Goal: Task Accomplishment & Management: Manage account settings

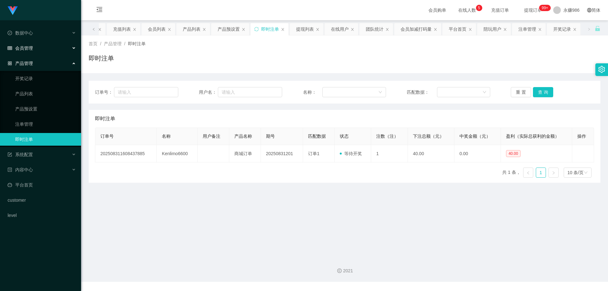
click at [38, 49] on div "会员管理" at bounding box center [40, 48] width 81 height 13
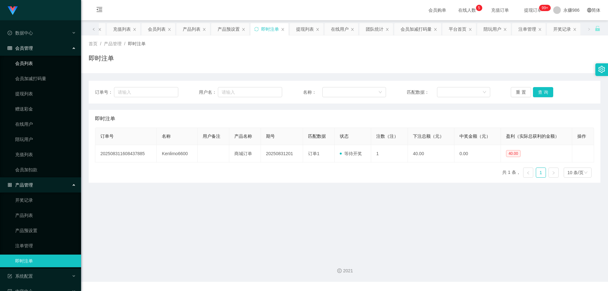
click at [37, 61] on link "会员列表" at bounding box center [45, 63] width 61 height 13
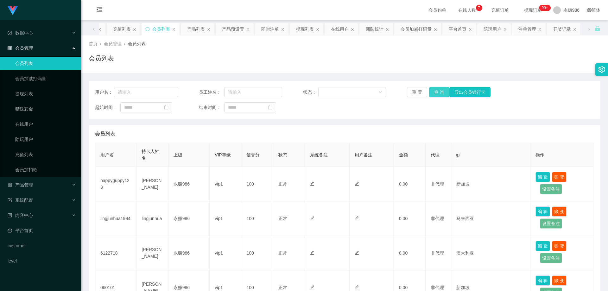
click at [276, 89] on button "查 询" at bounding box center [439, 92] width 20 height 10
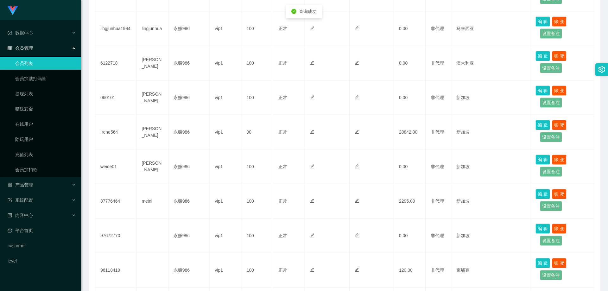
scroll to position [271, 0]
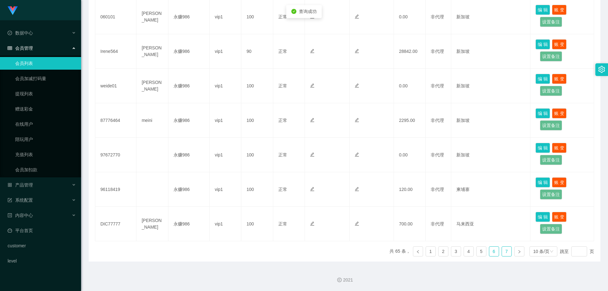
click at [276, 242] on link "7" at bounding box center [506, 250] width 9 height 9
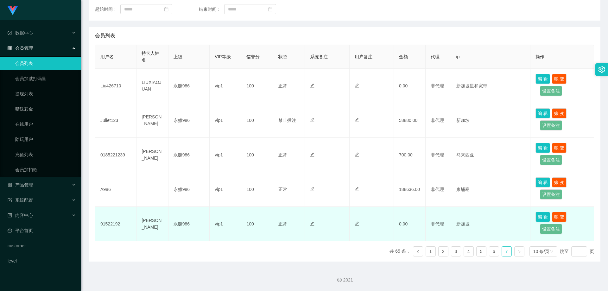
scroll to position [66, 0]
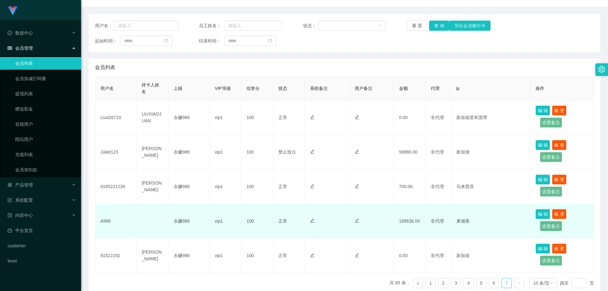
click at [276, 221] on td "188636.00" at bounding box center [410, 221] width 32 height 34
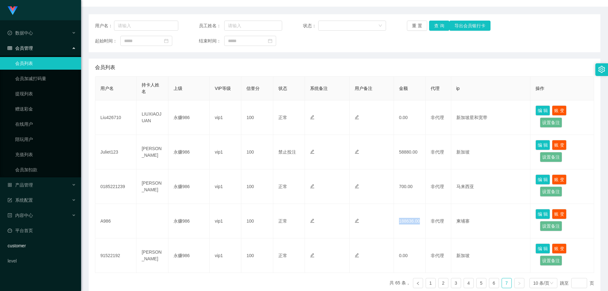
copy td "188636.00"
click at [42, 28] on div "数据中心" at bounding box center [40, 33] width 81 height 13
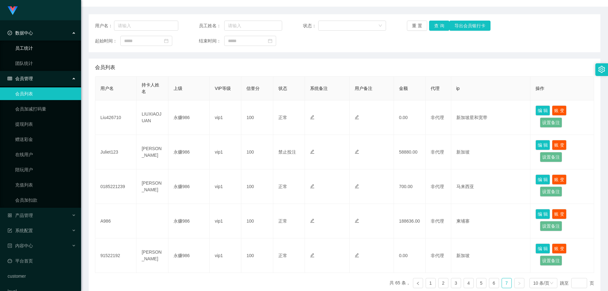
click at [38, 49] on link "员工统计" at bounding box center [45, 48] width 61 height 13
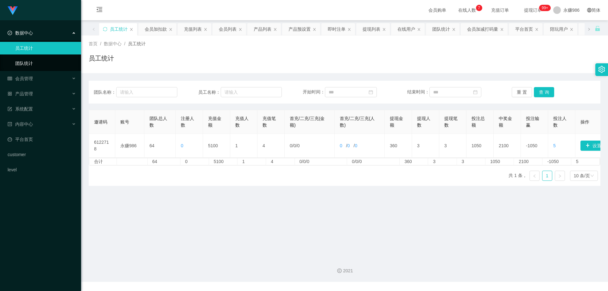
click at [36, 62] on link "团队统计" at bounding box center [45, 63] width 61 height 13
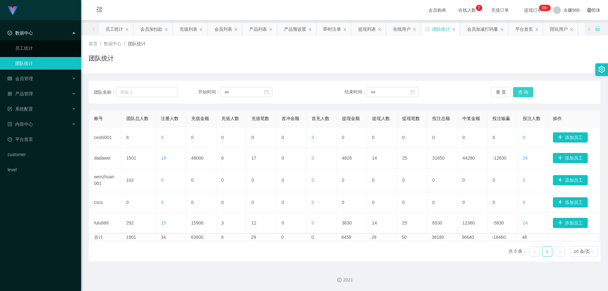
click at [276, 91] on button "查 询" at bounding box center [523, 92] width 20 height 10
click at [276, 92] on button "查 询" at bounding box center [523, 92] width 20 height 10
click at [45, 80] on div "会员管理" at bounding box center [40, 78] width 81 height 13
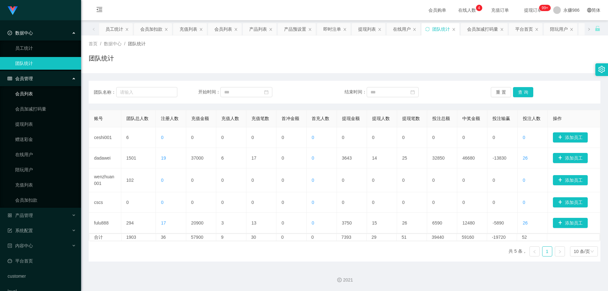
click at [36, 92] on link "会员列表" at bounding box center [45, 93] width 61 height 13
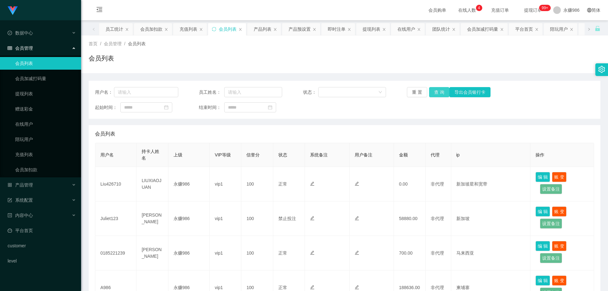
click at [276, 93] on button "查 询" at bounding box center [439, 92] width 20 height 10
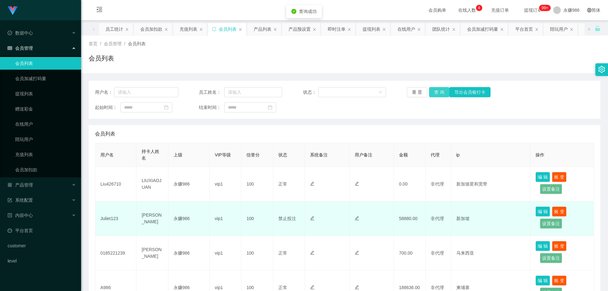
scroll to position [63, 0]
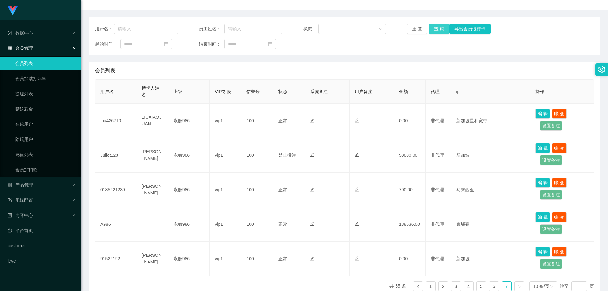
click at [276, 32] on button "查 询" at bounding box center [439, 29] width 20 height 10
click at [276, 30] on button "查 询" at bounding box center [439, 29] width 20 height 10
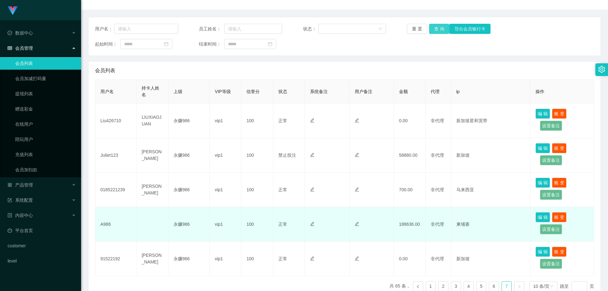
scroll to position [98, 0]
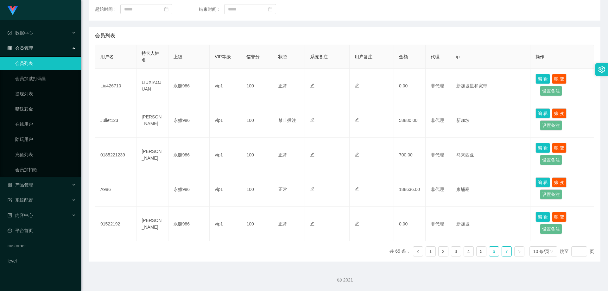
click at [276, 242] on link "6" at bounding box center [493, 250] width 9 height 9
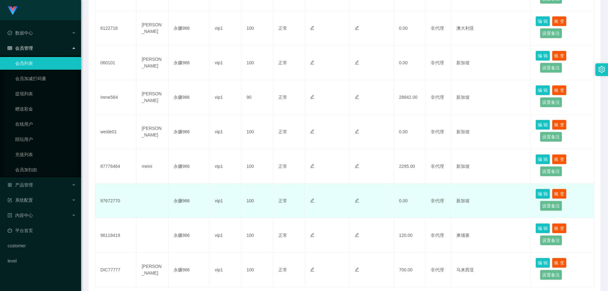
scroll to position [271, 0]
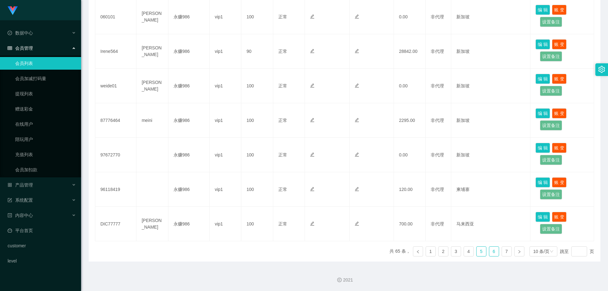
click at [276, 242] on link "5" at bounding box center [480, 250] width 9 height 9
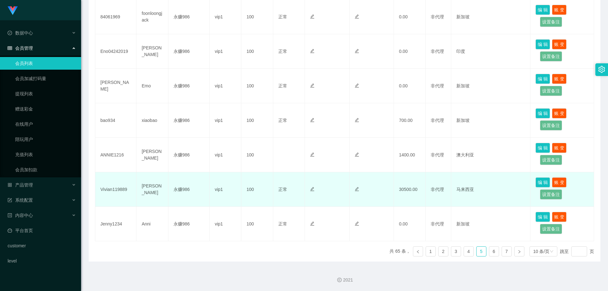
click at [106, 191] on td "Vivian119889" at bounding box center [115, 189] width 41 height 34
click at [106, 190] on td "Vivian119889" at bounding box center [115, 189] width 41 height 34
click at [107, 189] on td "Vivian119889" at bounding box center [115, 189] width 41 height 34
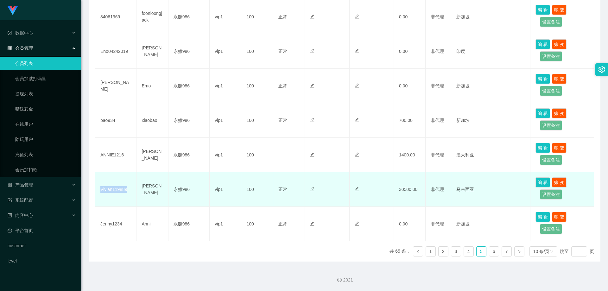
click at [107, 189] on td "Vivian119889" at bounding box center [115, 189] width 41 height 34
click at [122, 189] on td "Vivian119889" at bounding box center [115, 189] width 41 height 34
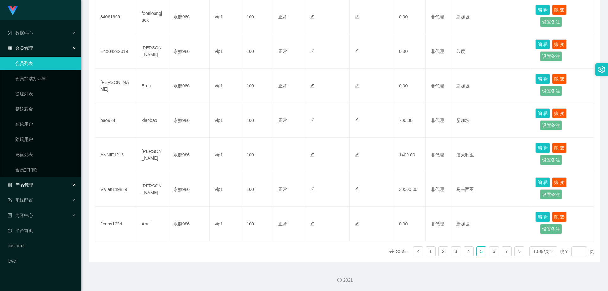
click at [34, 185] on div "产品管理" at bounding box center [40, 184] width 81 height 13
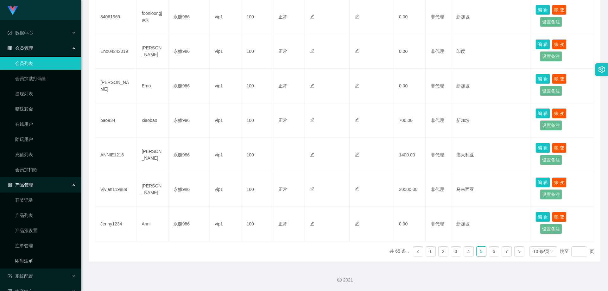
click at [36, 242] on link "即时注单" at bounding box center [45, 260] width 61 height 13
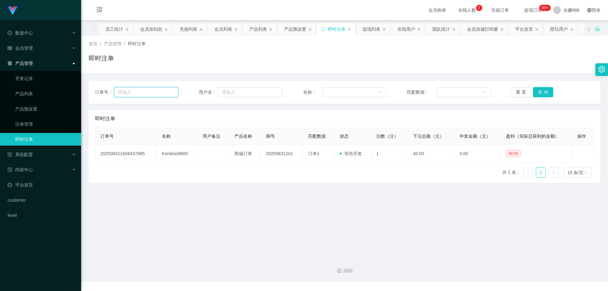
click at [159, 94] on input "text" at bounding box center [146, 92] width 64 height 10
paste input "Vivian119889"
type input "Vivian119889"
click at [161, 91] on input "Vivian119889" at bounding box center [146, 92] width 64 height 10
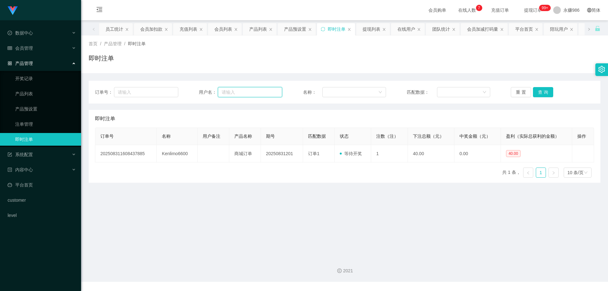
click at [245, 95] on input "text" at bounding box center [250, 92] width 64 height 10
paste input "Vivian119889"
type input "Vivian119889"
click at [276, 94] on button "查 询" at bounding box center [543, 92] width 20 height 10
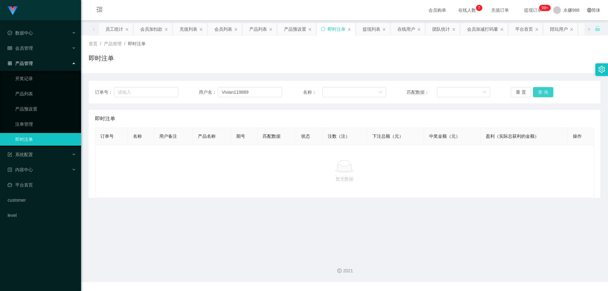
click at [276, 91] on button "查 询" at bounding box center [543, 92] width 20 height 10
click at [267, 91] on input "Vivian119889" at bounding box center [250, 92] width 64 height 10
click at [61, 111] on link "产品预设置" at bounding box center [45, 109] width 61 height 13
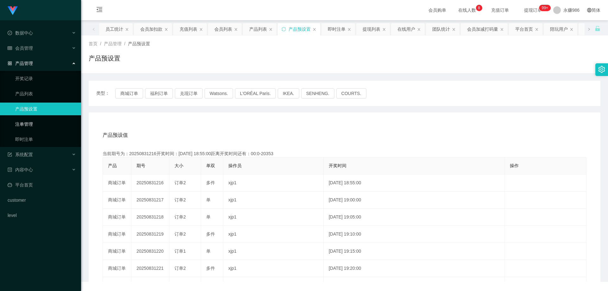
click at [53, 123] on link "注单管理" at bounding box center [45, 124] width 61 height 13
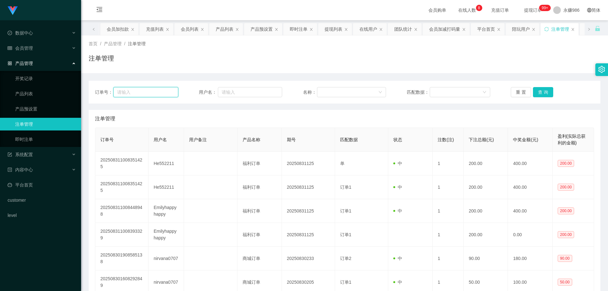
click at [167, 92] on input "text" at bounding box center [145, 92] width 65 height 10
drag, startPoint x: 247, startPoint y: 86, endPoint x: 250, endPoint y: 94, distance: 8.9
click at [248, 88] on div "订单号： 用户名： 名称： 匹配数据： 重 置 查 询" at bounding box center [344, 92] width 511 height 23
click at [250, 94] on input "text" at bounding box center [250, 92] width 64 height 10
paste input "Vivian119889"
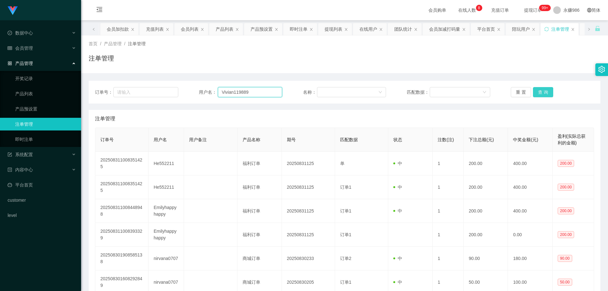
type input "Vivian119889"
click at [276, 93] on button "查 询" at bounding box center [543, 92] width 20 height 10
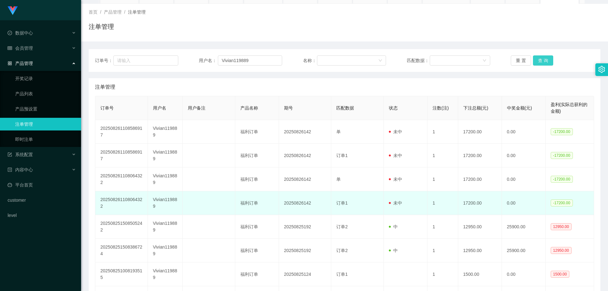
scroll to position [63, 0]
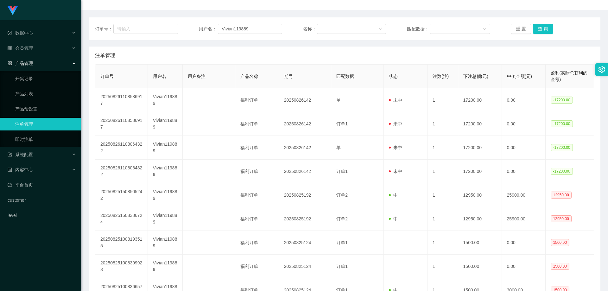
click at [276, 35] on div "订单号： 用户名： Vivian119889 名称： 匹配数据： 重 置 查 询" at bounding box center [344, 28] width 511 height 23
click at [276, 31] on button "查 询" at bounding box center [543, 29] width 20 height 10
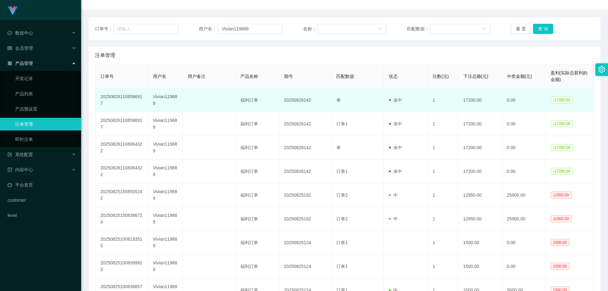
click at [160, 103] on td "Vivian119889" at bounding box center [165, 100] width 35 height 24
click at [159, 101] on td "Vivian119889" at bounding box center [165, 100] width 35 height 24
click at [164, 96] on td "Vivian119889" at bounding box center [165, 100] width 35 height 24
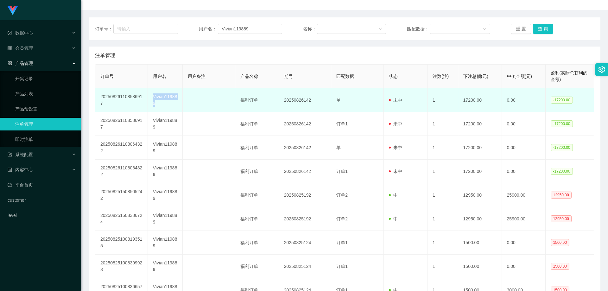
copy td "Vivian119889"
click at [164, 96] on td "Vivian119889" at bounding box center [165, 100] width 35 height 24
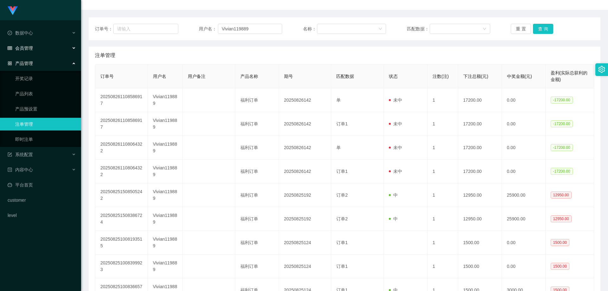
click at [29, 43] on div "会员管理" at bounding box center [40, 48] width 81 height 13
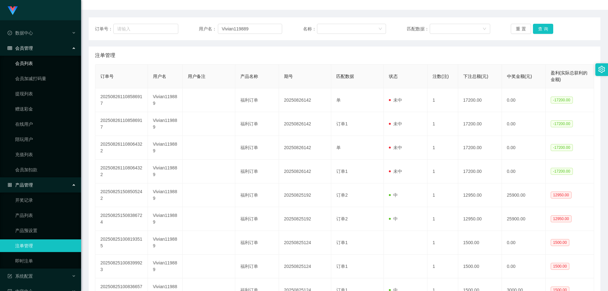
click at [15, 66] on link "会员列表" at bounding box center [45, 63] width 61 height 13
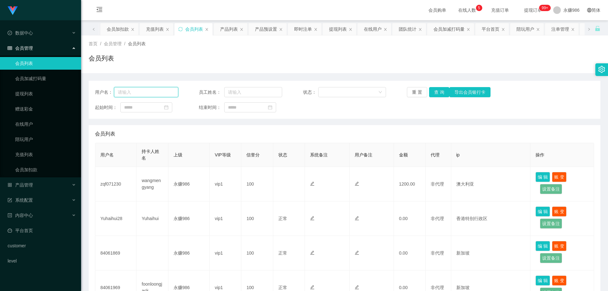
drag, startPoint x: 151, startPoint y: 89, endPoint x: 151, endPoint y: 93, distance: 4.4
click at [151, 90] on input "text" at bounding box center [146, 92] width 64 height 10
paste input "Vivian119889"
type input "Vivian119889"
click at [276, 89] on button "查 询" at bounding box center [439, 92] width 20 height 10
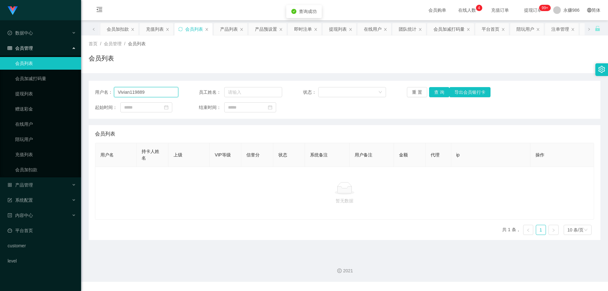
click at [157, 89] on input "Vivian119889" at bounding box center [146, 92] width 64 height 10
click at [28, 65] on link "会员列表" at bounding box center [45, 63] width 61 height 13
click at [276, 90] on button "查 询" at bounding box center [439, 92] width 20 height 10
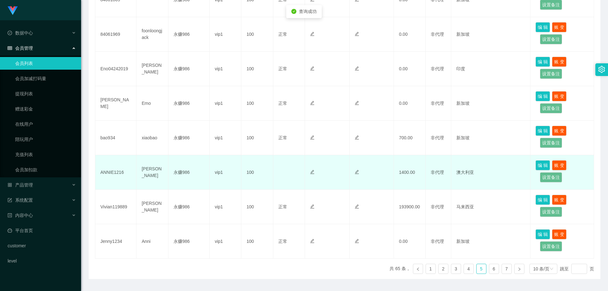
scroll to position [271, 0]
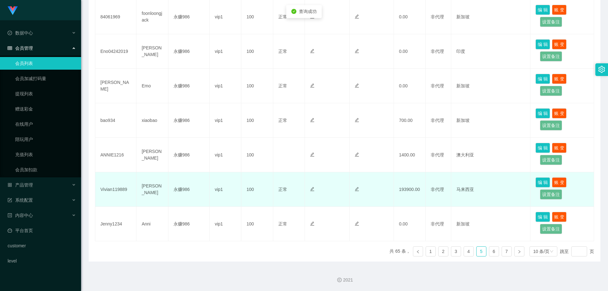
click at [276, 192] on td "193900.00" at bounding box center [410, 189] width 32 height 34
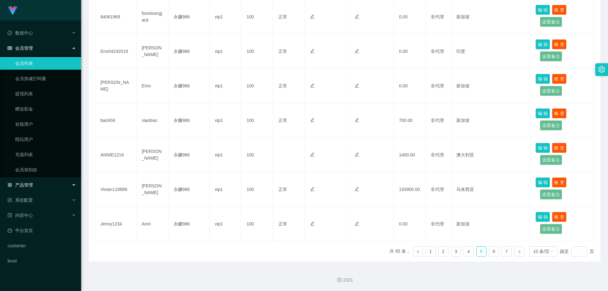
click at [48, 190] on div "产品管理" at bounding box center [40, 184] width 81 height 13
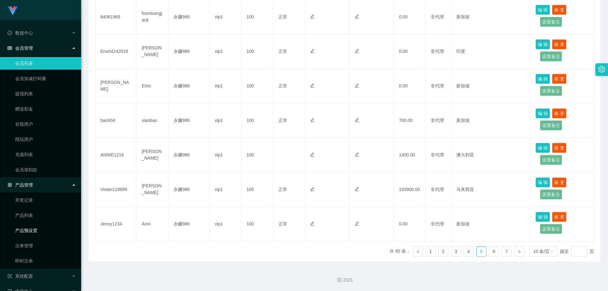
click at [43, 233] on link "产品预设置" at bounding box center [45, 230] width 61 height 13
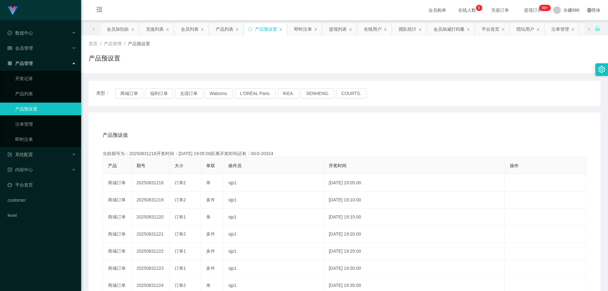
click at [191, 88] on div "类型： 商城订单 福利订单 兑现订单 Watsons. L'ORÉAL Paris. IKEA. [GEOGRAPHIC_DATA]. COURTS." at bounding box center [344, 93] width 511 height 25
click at [189, 91] on button "兑现订单" at bounding box center [189, 93] width 28 height 10
click at [187, 94] on button "兑现订单" at bounding box center [189, 93] width 28 height 10
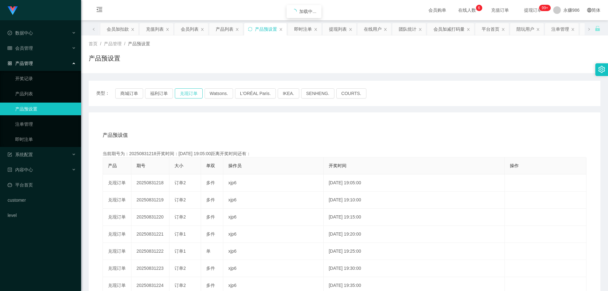
click at [187, 94] on button "兑现订单" at bounding box center [189, 93] width 28 height 10
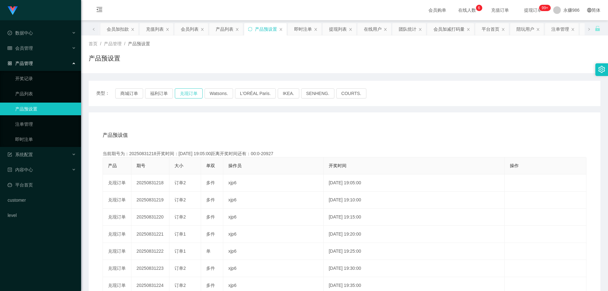
click at [187, 94] on button "兑现订单" at bounding box center [189, 93] width 28 height 10
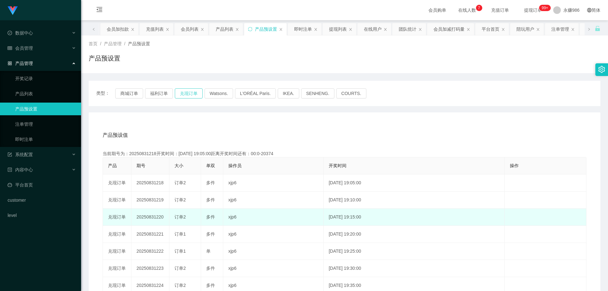
type button "k3ymx"
drag, startPoint x: 403, startPoint y: 237, endPoint x: 354, endPoint y: 223, distance: 51.2
click at [276, 236] on td "[DATE] 19:20:00" at bounding box center [413, 234] width 181 height 17
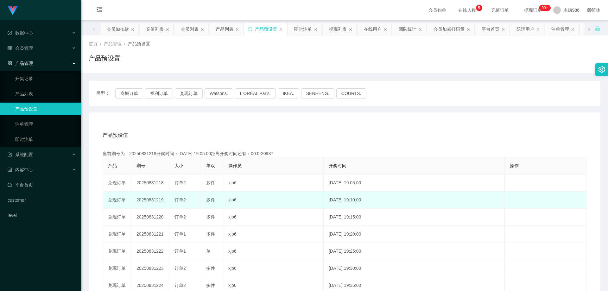
drag, startPoint x: 194, startPoint y: 200, endPoint x: 172, endPoint y: 203, distance: 21.7
click at [172, 203] on td "订单2" at bounding box center [185, 199] width 32 height 17
copy span "订单2"
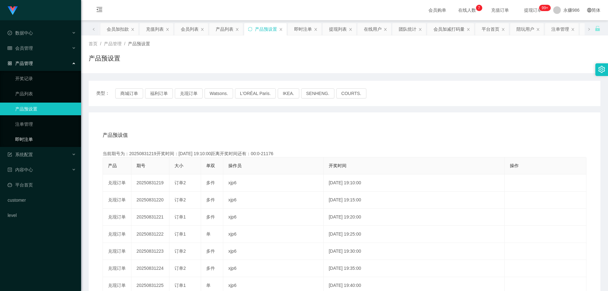
click at [34, 139] on link "即时注单" at bounding box center [45, 139] width 61 height 13
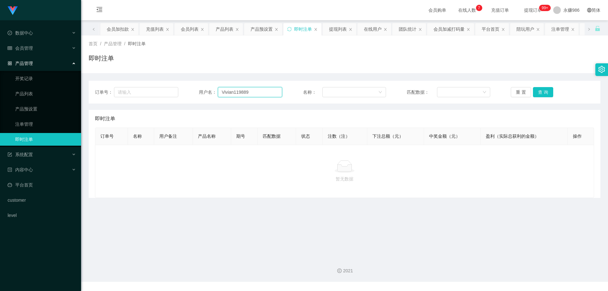
click at [251, 93] on input "Vivian119889" at bounding box center [250, 92] width 64 height 10
click at [276, 88] on button "查 询" at bounding box center [543, 92] width 20 height 10
click at [276, 90] on button "查 询" at bounding box center [543, 92] width 20 height 10
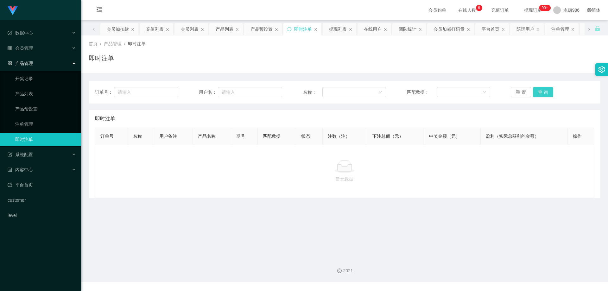
click at [276, 90] on button "查 询" at bounding box center [543, 92] width 20 height 10
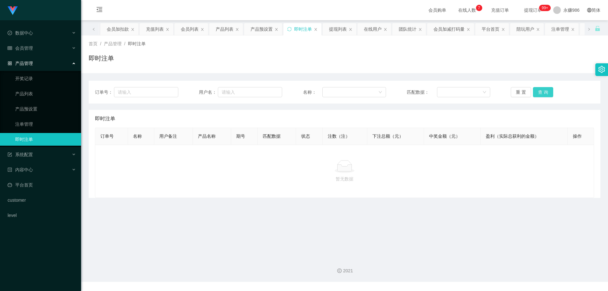
click at [276, 93] on button "查 询" at bounding box center [543, 92] width 20 height 10
click at [276, 91] on button "查 询" at bounding box center [543, 92] width 20 height 10
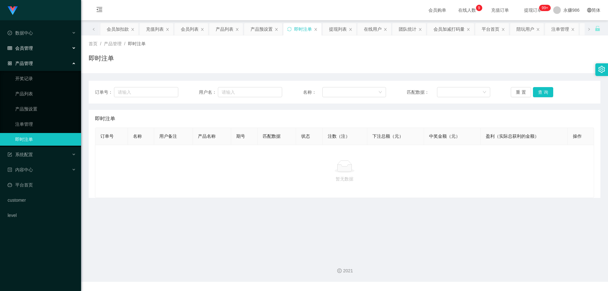
click at [41, 49] on div "会员管理" at bounding box center [40, 48] width 81 height 13
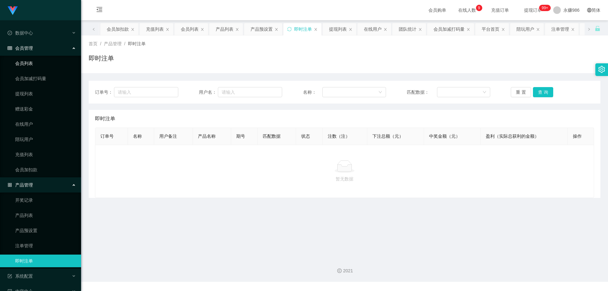
click at [16, 65] on link "会员列表" at bounding box center [45, 63] width 61 height 13
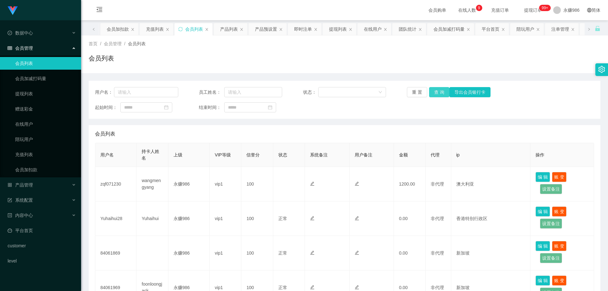
click at [276, 95] on button "查 询" at bounding box center [439, 92] width 20 height 10
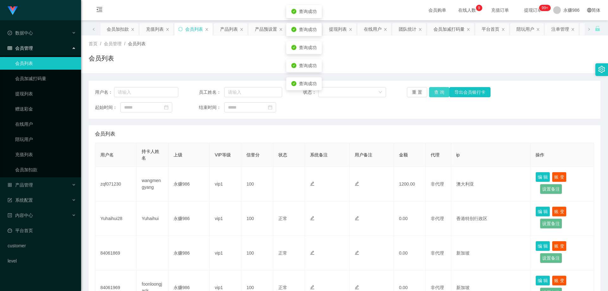
click at [276, 95] on button "查 询" at bounding box center [439, 92] width 20 height 10
click at [276, 96] on button "查 询" at bounding box center [439, 92] width 20 height 10
click at [42, 184] on div "产品管理" at bounding box center [40, 184] width 81 height 13
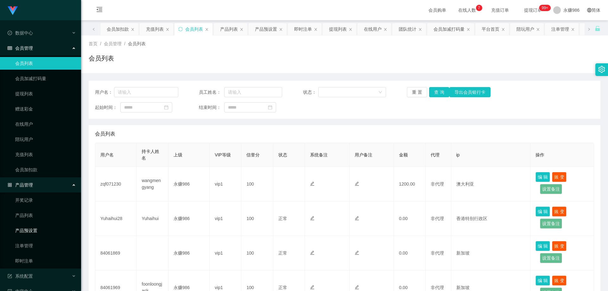
click at [40, 232] on link "产品预设置" at bounding box center [45, 230] width 61 height 13
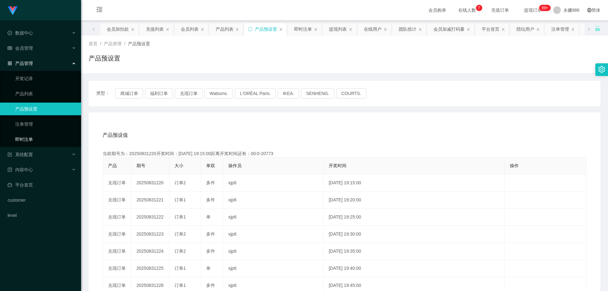
click at [32, 135] on link "即时注单" at bounding box center [45, 139] width 61 height 13
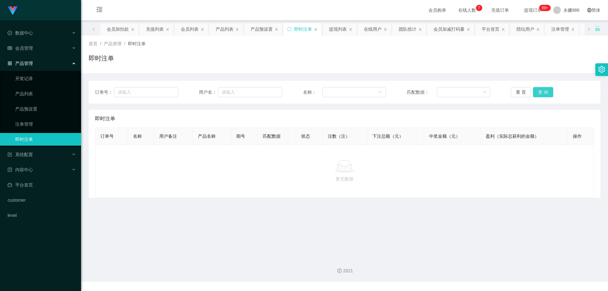
click at [276, 88] on button "查 询" at bounding box center [543, 92] width 20 height 10
click at [276, 90] on button "查 询" at bounding box center [543, 92] width 20 height 10
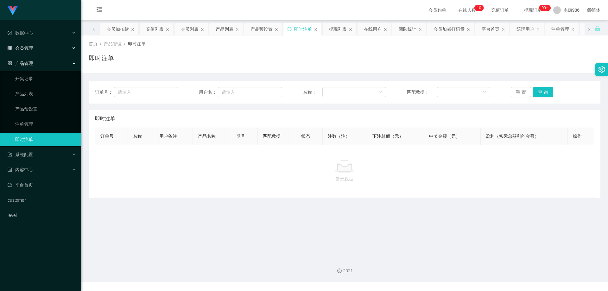
click at [44, 48] on div "会员管理" at bounding box center [40, 48] width 81 height 13
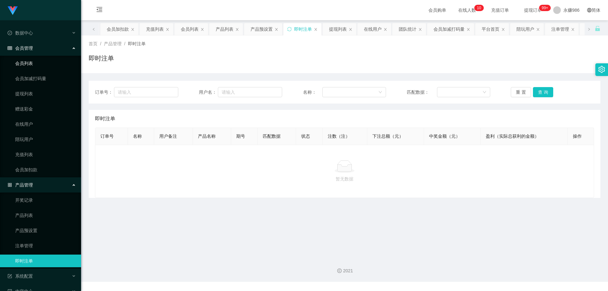
click at [47, 62] on link "会员列表" at bounding box center [45, 63] width 61 height 13
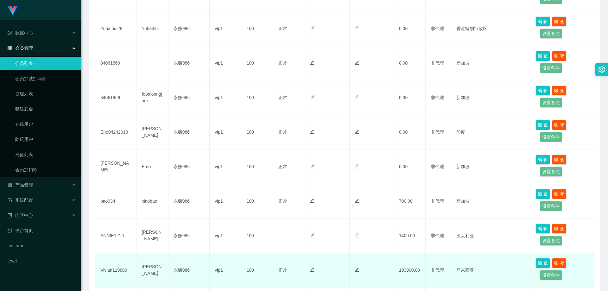
scroll to position [253, 0]
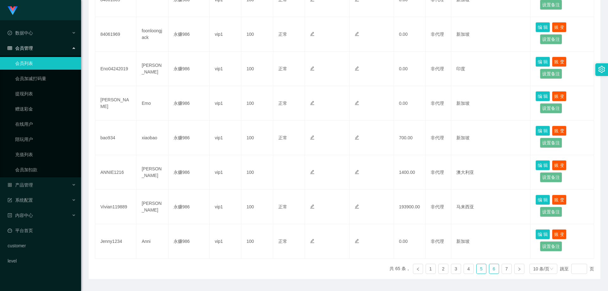
click at [276, 242] on link "6" at bounding box center [493, 268] width 9 height 9
click at [276, 242] on link "5" at bounding box center [480, 268] width 9 height 9
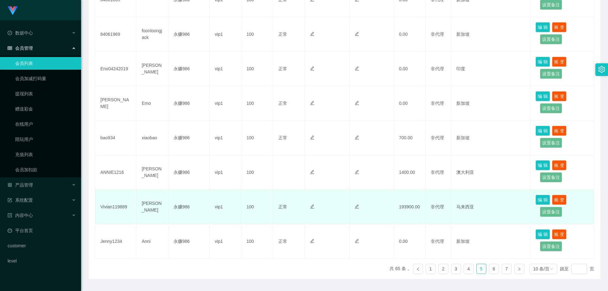
click at [111, 206] on td "Vivian119889" at bounding box center [115, 207] width 41 height 34
copy td "Vivian119889"
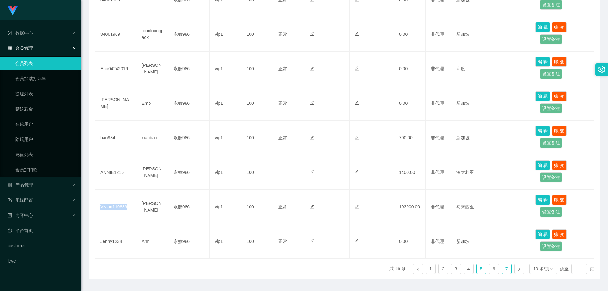
click at [276, 242] on link "7" at bounding box center [506, 268] width 9 height 9
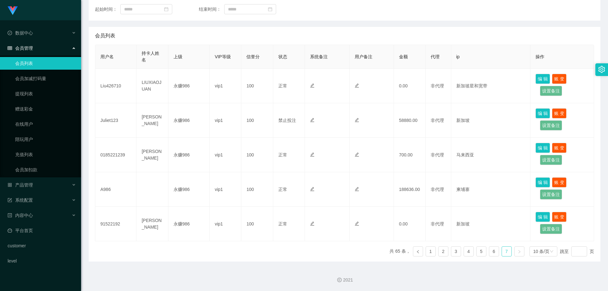
scroll to position [98, 0]
click at [276, 242] on link "6" at bounding box center [493, 250] width 9 height 9
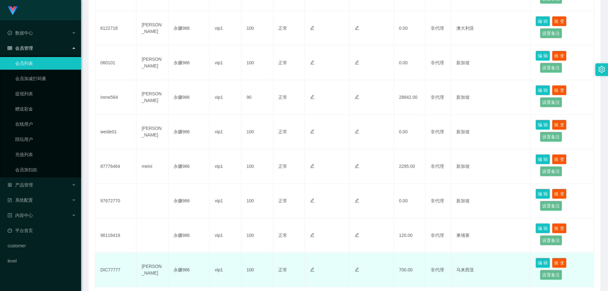
scroll to position [271, 0]
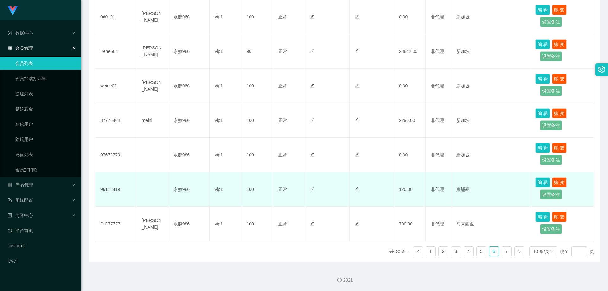
click at [115, 188] on td "96118419" at bounding box center [115, 189] width 41 height 34
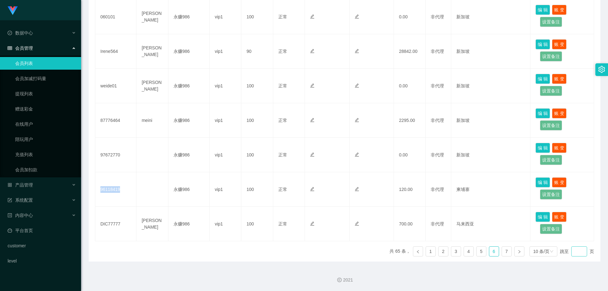
copy td "96118419"
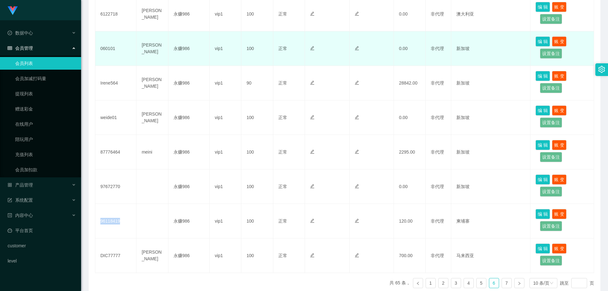
scroll to position [176, 0]
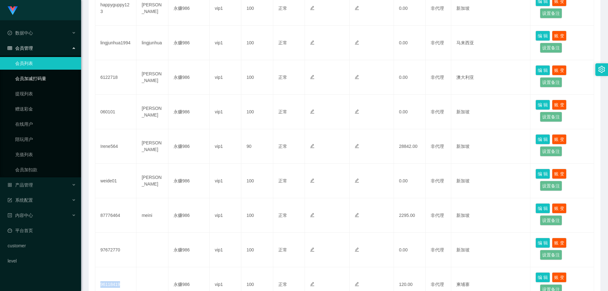
click at [47, 78] on link "会员加减打码量" at bounding box center [45, 78] width 61 height 13
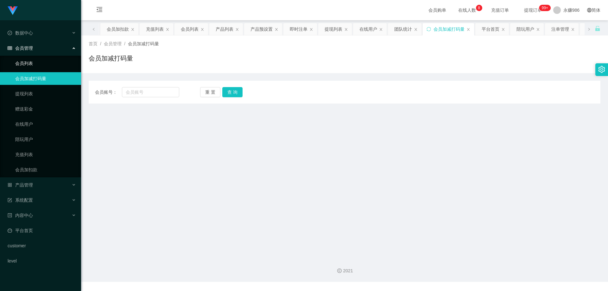
click at [28, 63] on link "会员列表" at bounding box center [45, 63] width 61 height 13
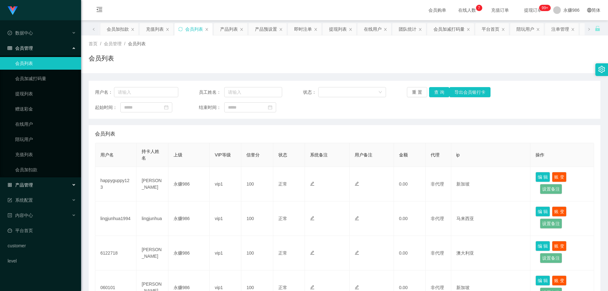
click at [34, 184] on div "产品管理" at bounding box center [40, 184] width 81 height 13
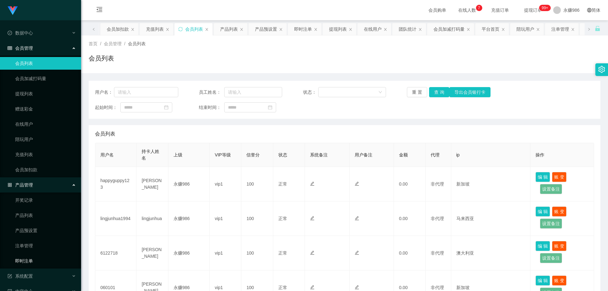
click at [38, 242] on link "即时注单" at bounding box center [45, 260] width 61 height 13
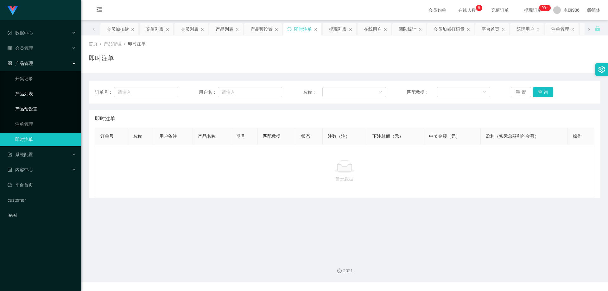
click at [49, 100] on link "产品列表" at bounding box center [45, 93] width 61 height 13
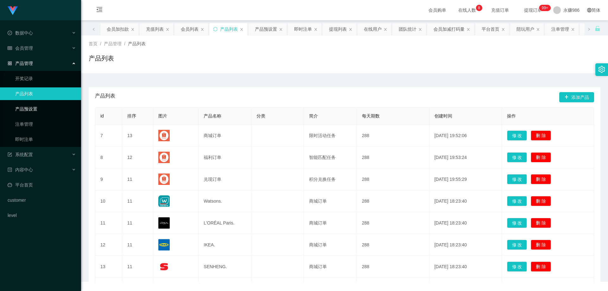
click at [49, 106] on link "产品预设置" at bounding box center [45, 109] width 61 height 13
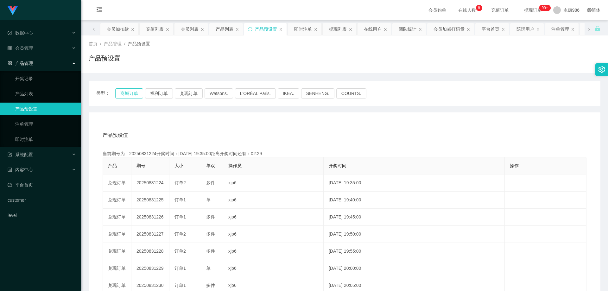
click at [136, 91] on button "商城订单" at bounding box center [129, 93] width 28 height 10
click at [175, 94] on button "兑现订单" at bounding box center [189, 93] width 28 height 10
click at [181, 94] on button "兑现订单" at bounding box center [189, 93] width 28 height 10
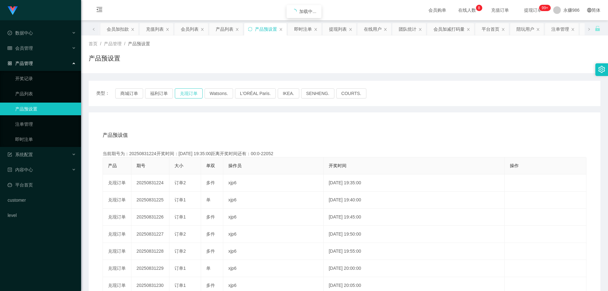
click at [181, 94] on button "兑现订单" at bounding box center [189, 93] width 28 height 10
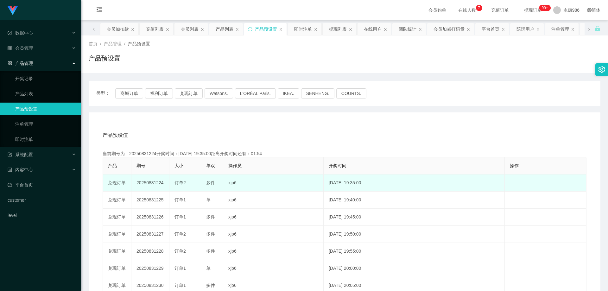
click at [266, 189] on td "xjp6" at bounding box center [273, 182] width 100 height 17
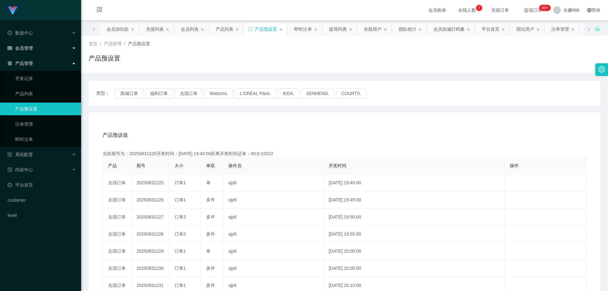
click at [31, 52] on div "会员管理" at bounding box center [40, 48] width 81 height 13
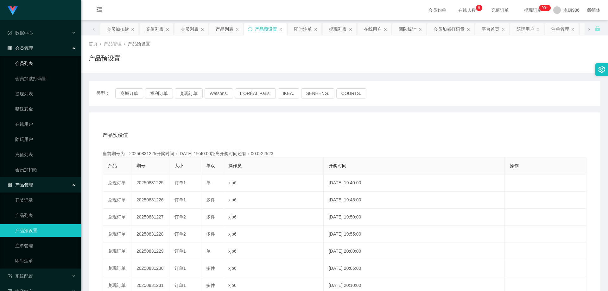
click at [34, 64] on link "会员列表" at bounding box center [45, 63] width 61 height 13
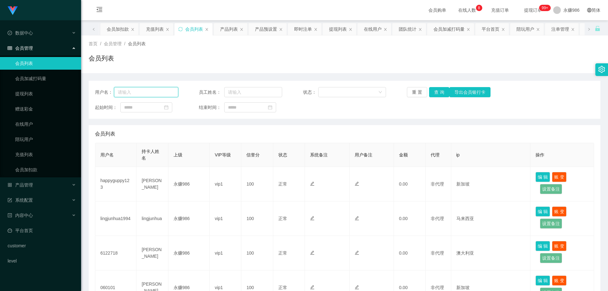
click at [147, 91] on input "text" at bounding box center [146, 92] width 64 height 10
paste input "Vivian119889"
type input "Vivian119889"
click at [59, 99] on link "提现列表" at bounding box center [45, 93] width 61 height 13
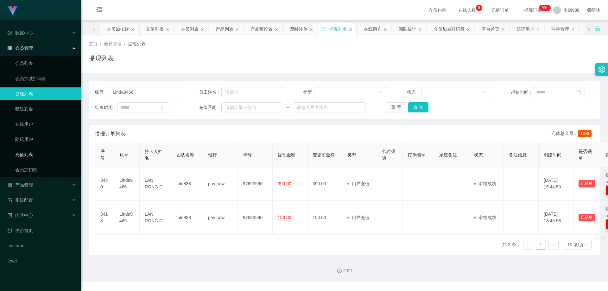
click at [48, 158] on link "充值列表" at bounding box center [45, 154] width 61 height 13
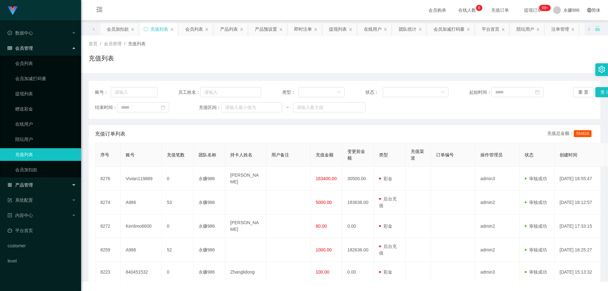
click at [42, 182] on div "产品管理" at bounding box center [40, 184] width 81 height 13
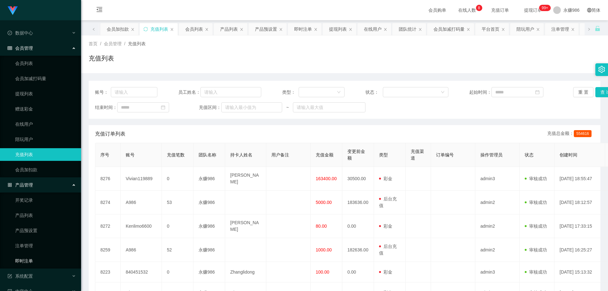
click at [43, 242] on link "即时注单" at bounding box center [45, 260] width 61 height 13
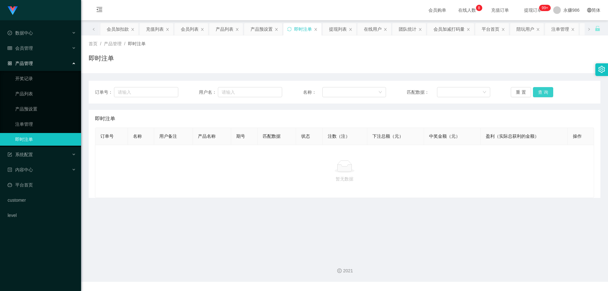
click at [276, 91] on button "查 询" at bounding box center [543, 92] width 20 height 10
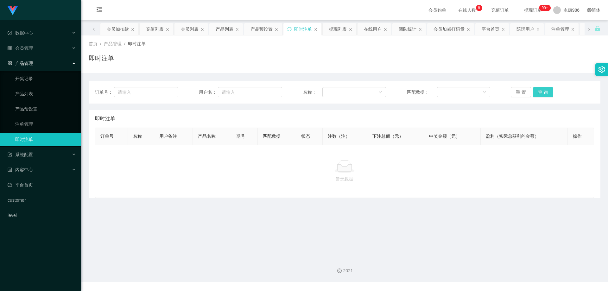
click at [276, 91] on button "查 询" at bounding box center [543, 92] width 20 height 10
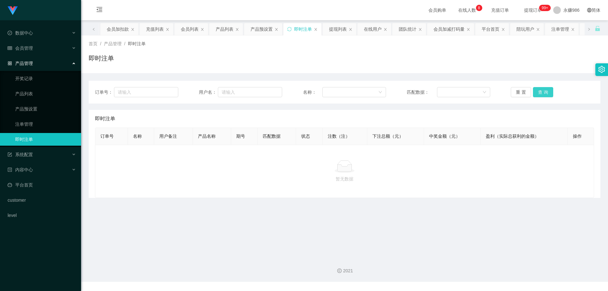
click at [276, 91] on button "查 询" at bounding box center [543, 92] width 20 height 10
click at [276, 95] on button "查 询" at bounding box center [543, 92] width 20 height 10
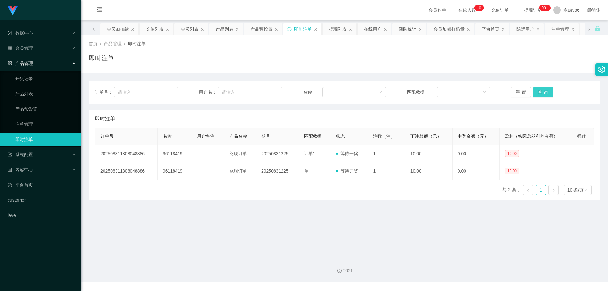
click at [276, 95] on button "查 询" at bounding box center [543, 92] width 20 height 10
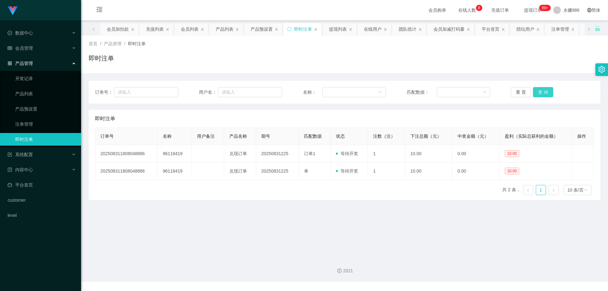
click at [276, 92] on button "查 询" at bounding box center [543, 92] width 20 height 10
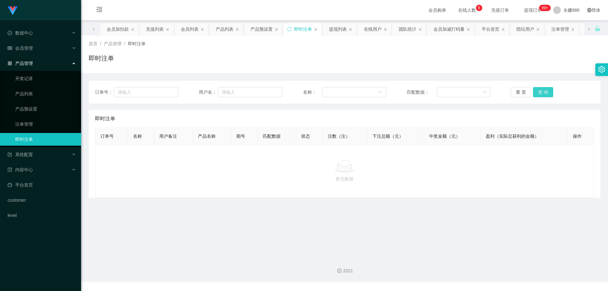
click at [276, 92] on button "查 询" at bounding box center [543, 92] width 20 height 10
click at [276, 90] on button "查 询" at bounding box center [543, 92] width 20 height 10
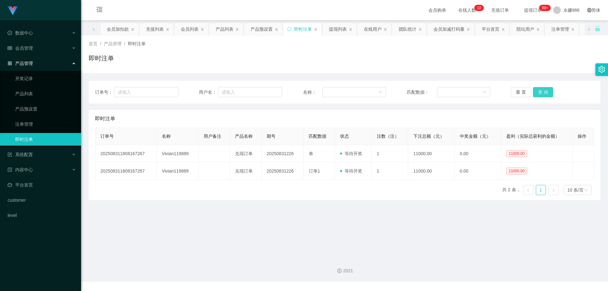
click at [276, 90] on button "查 询" at bounding box center [543, 92] width 20 height 10
click at [31, 157] on span "系统配置" at bounding box center [20, 154] width 25 height 5
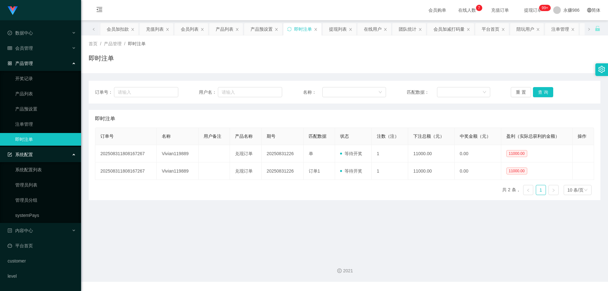
click at [37, 223] on ul "数据中心 员工统计 团队统计 会员管理 会员列表 会员加减打码量 提现列表 赠送彩金 在线用户 陪玩用户 充值列表 会员加扣款 产品管理 开奖记录 产品列表 …" at bounding box center [40, 154] width 81 height 268
drag, startPoint x: 37, startPoint y: 229, endPoint x: 34, endPoint y: 231, distance: 3.6
click at [37, 229] on div "内容中心" at bounding box center [40, 230] width 81 height 13
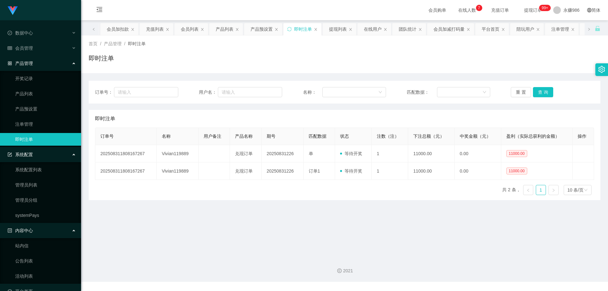
click at [38, 232] on div "内容中心" at bounding box center [40, 230] width 81 height 13
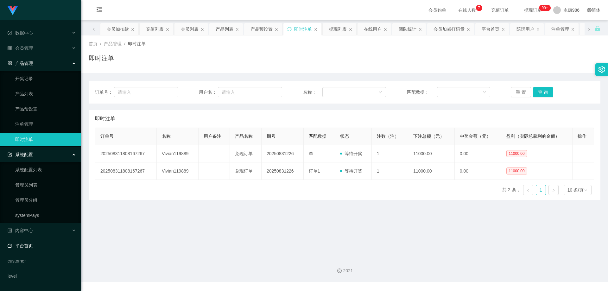
click at [39, 242] on link "平台首页" at bounding box center [42, 245] width 68 height 13
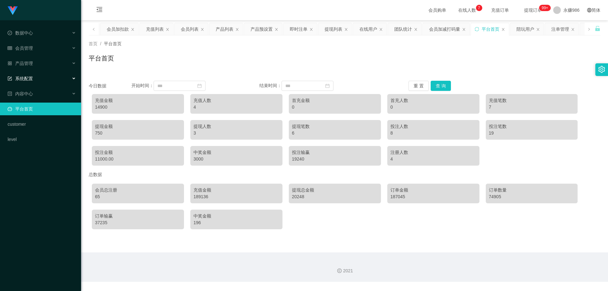
click at [41, 73] on div "系统配置" at bounding box center [40, 78] width 81 height 13
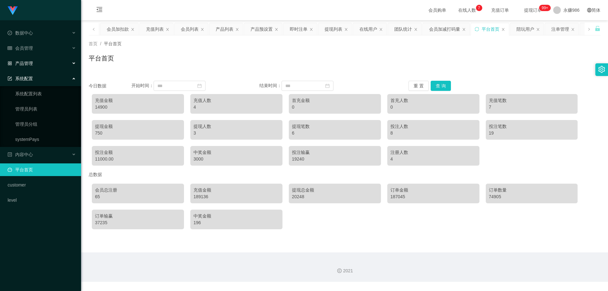
click at [45, 59] on div "产品管理" at bounding box center [40, 63] width 81 height 13
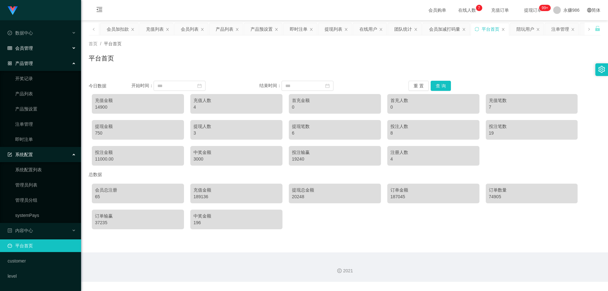
click at [47, 52] on div "会员管理" at bounding box center [40, 48] width 81 height 13
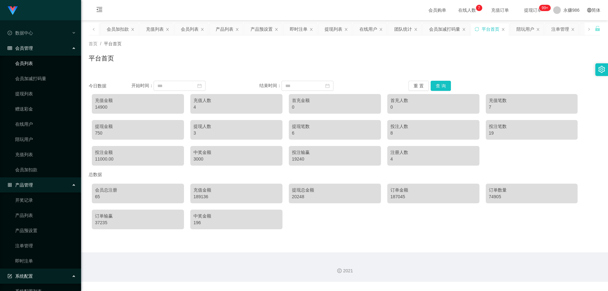
click at [39, 53] on div "会员管理" at bounding box center [40, 48] width 81 height 13
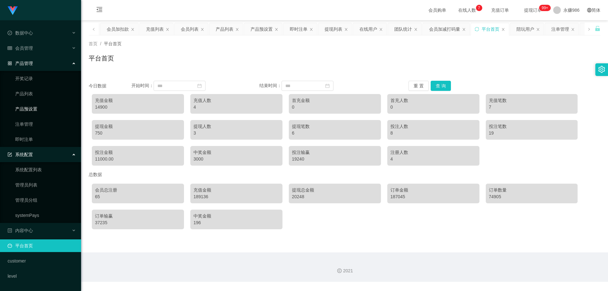
click at [30, 108] on link "产品预设置" at bounding box center [45, 109] width 61 height 13
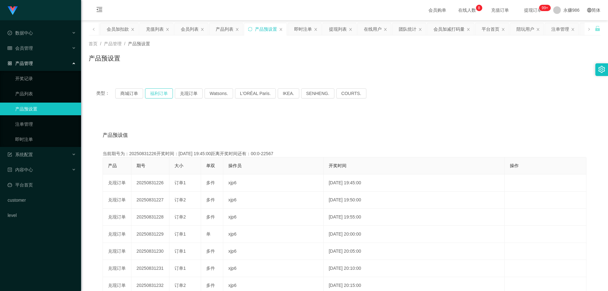
click at [155, 94] on button "福利订单" at bounding box center [159, 93] width 28 height 10
click at [180, 94] on button "兑现订单" at bounding box center [189, 93] width 28 height 10
click at [40, 52] on div "会员管理" at bounding box center [40, 48] width 81 height 13
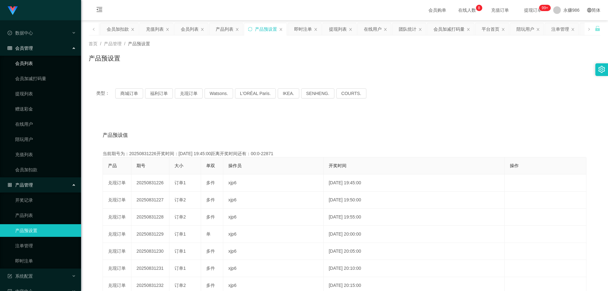
click at [33, 62] on link "会员列表" at bounding box center [45, 63] width 61 height 13
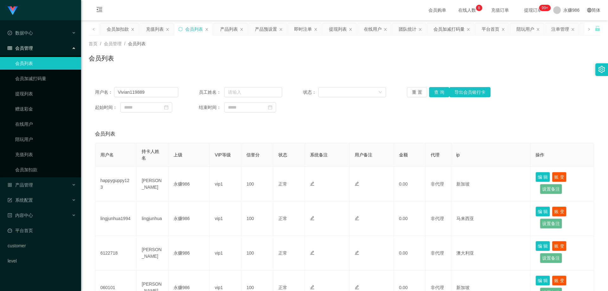
click at [32, 192] on li "产品管理 开奖记录 产品列表 产品预设置 注单管理 即时注单" at bounding box center [40, 185] width 81 height 14
click at [32, 185] on span "产品管理" at bounding box center [20, 184] width 25 height 5
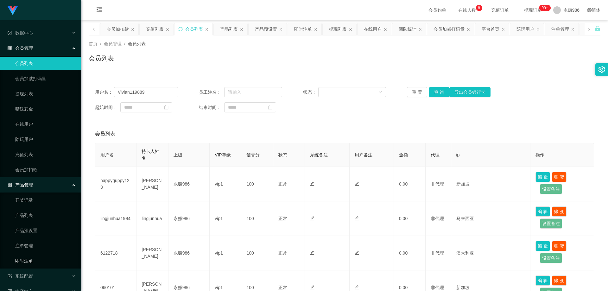
click at [37, 242] on link "即时注单" at bounding box center [45, 260] width 61 height 13
